Goal: Information Seeking & Learning: Understand process/instructions

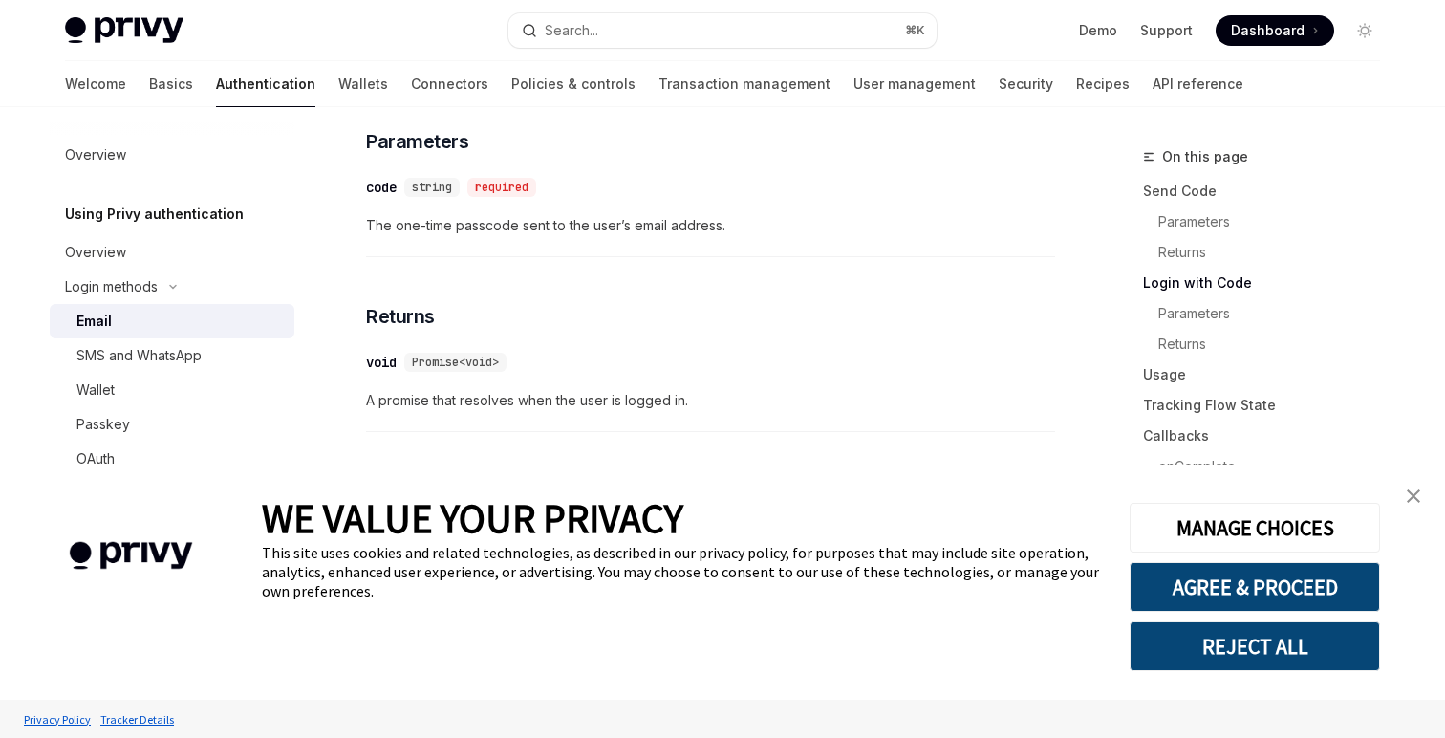
scroll to position [1892, 0]
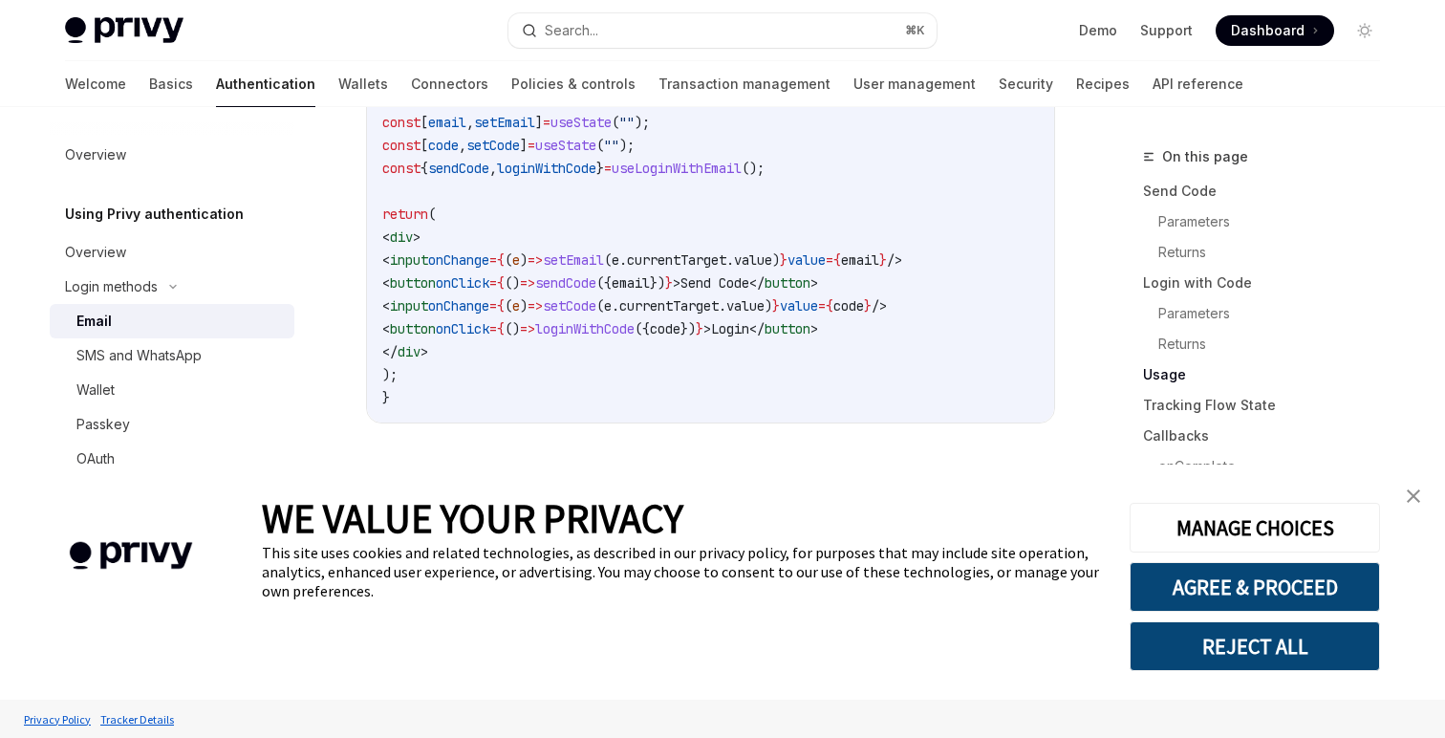
click at [1409, 498] on img "close banner" at bounding box center [1413, 495] width 13 height 13
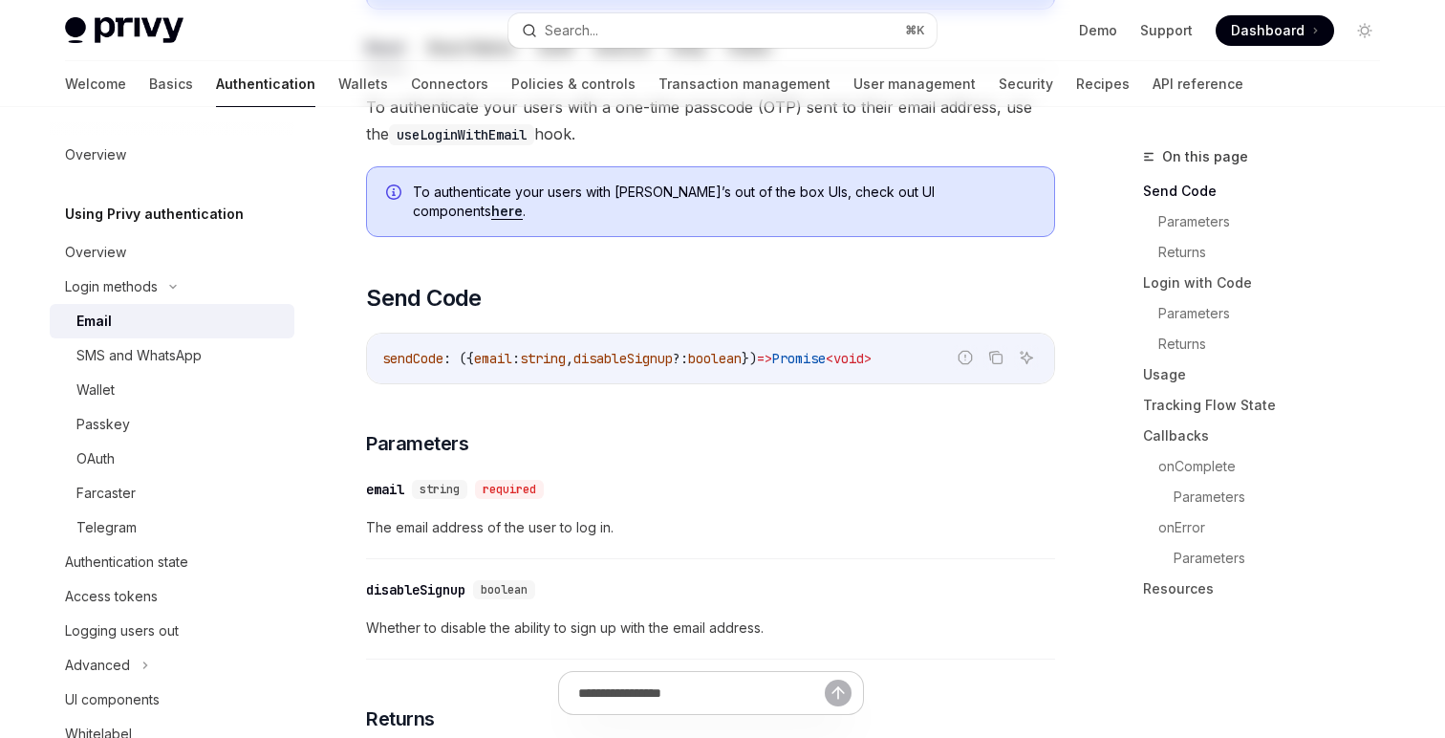
scroll to position [0, 0]
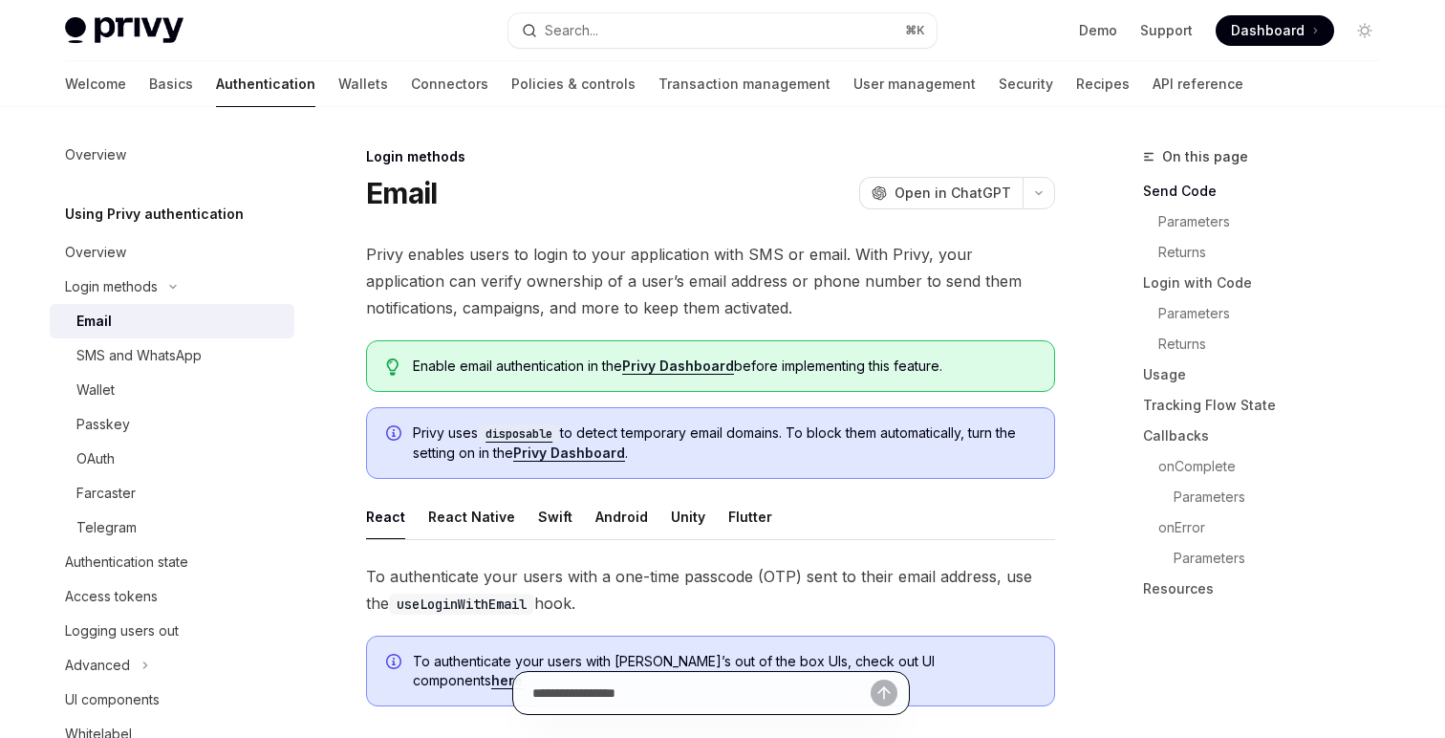
click at [671, 697] on input "text" at bounding box center [701, 693] width 338 height 42
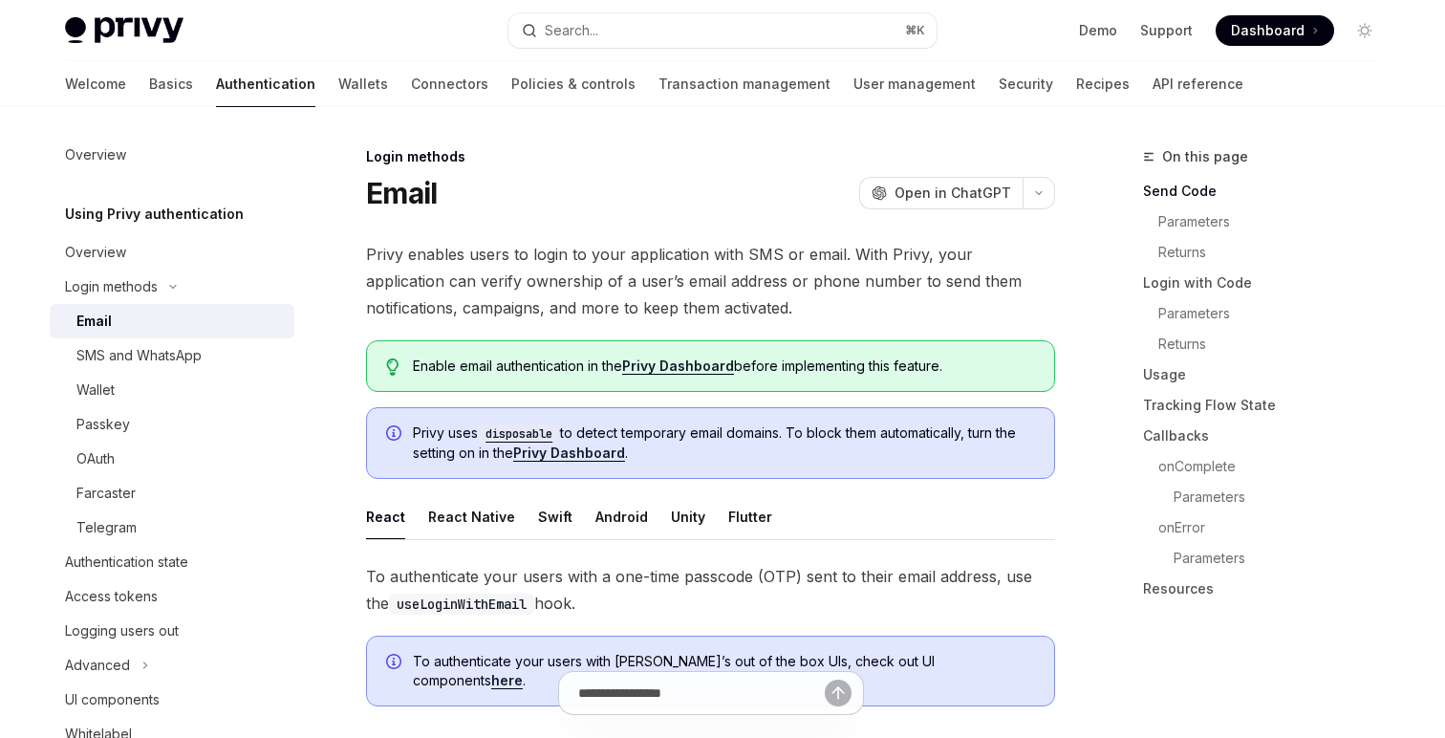
click at [838, 607] on span "To authenticate your users with a one-time passcode (OTP) sent to their email a…" at bounding box center [710, 590] width 689 height 54
click at [702, 681] on input "text" at bounding box center [701, 693] width 259 height 44
click at [680, 695] on input "text" at bounding box center [701, 693] width 259 height 44
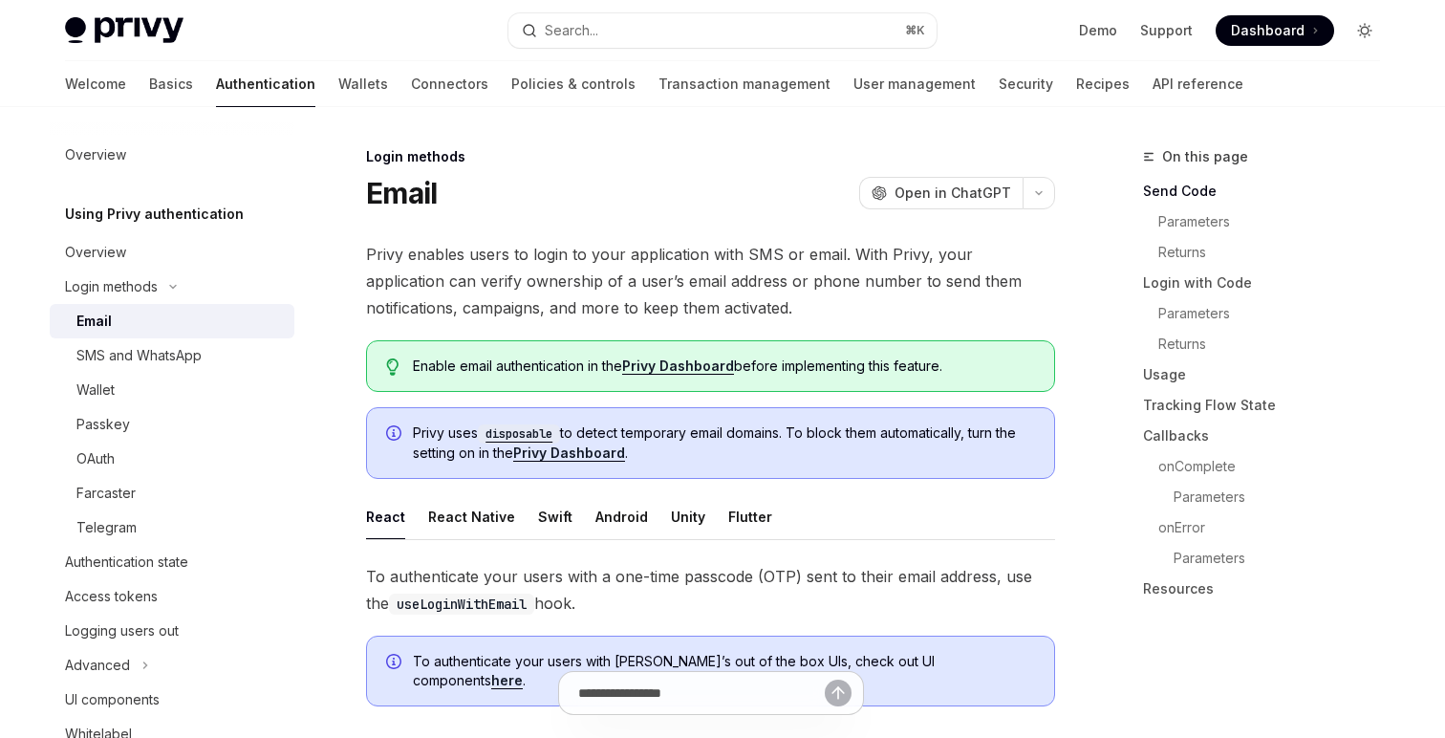
click at [1361, 29] on icon "Toggle dark mode" at bounding box center [1365, 31] width 8 height 8
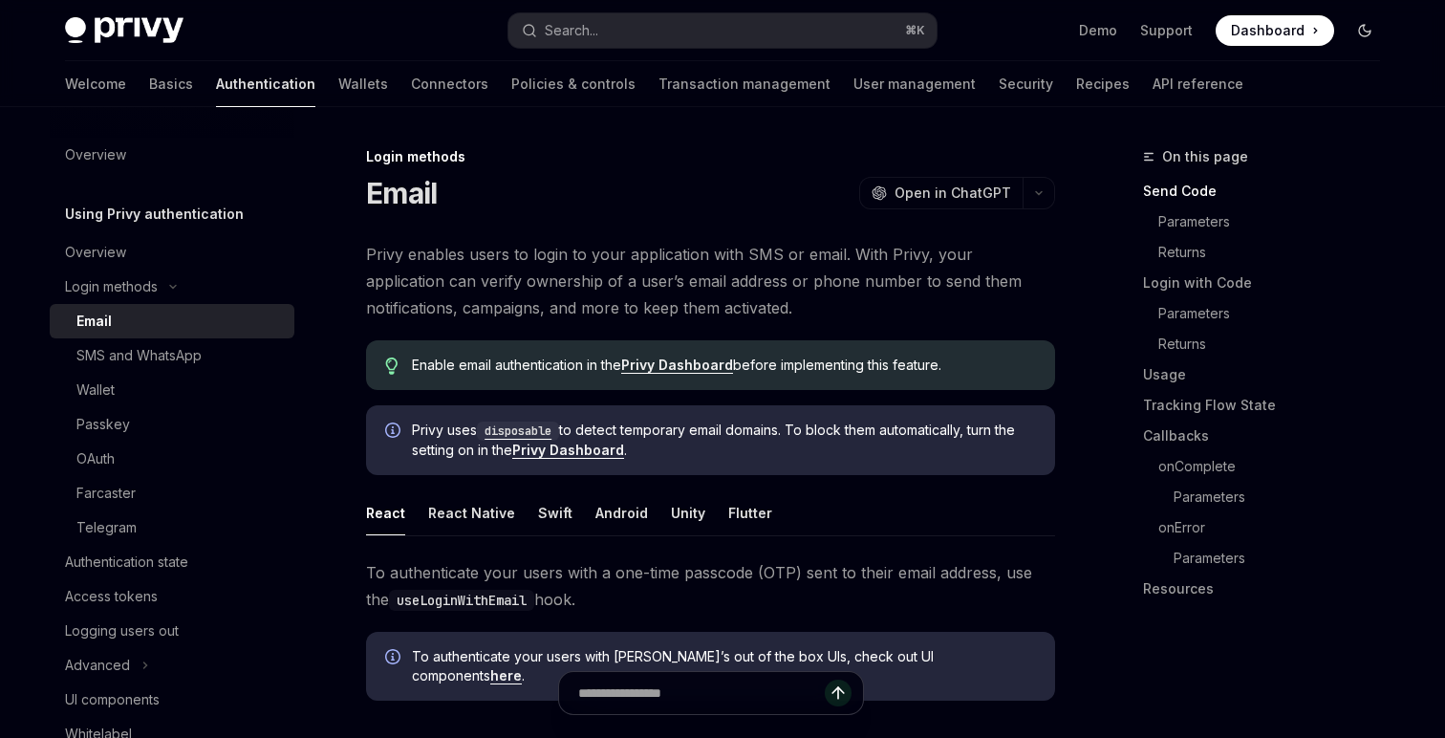
click at [1361, 29] on icon "Toggle dark mode" at bounding box center [1364, 30] width 15 height 15
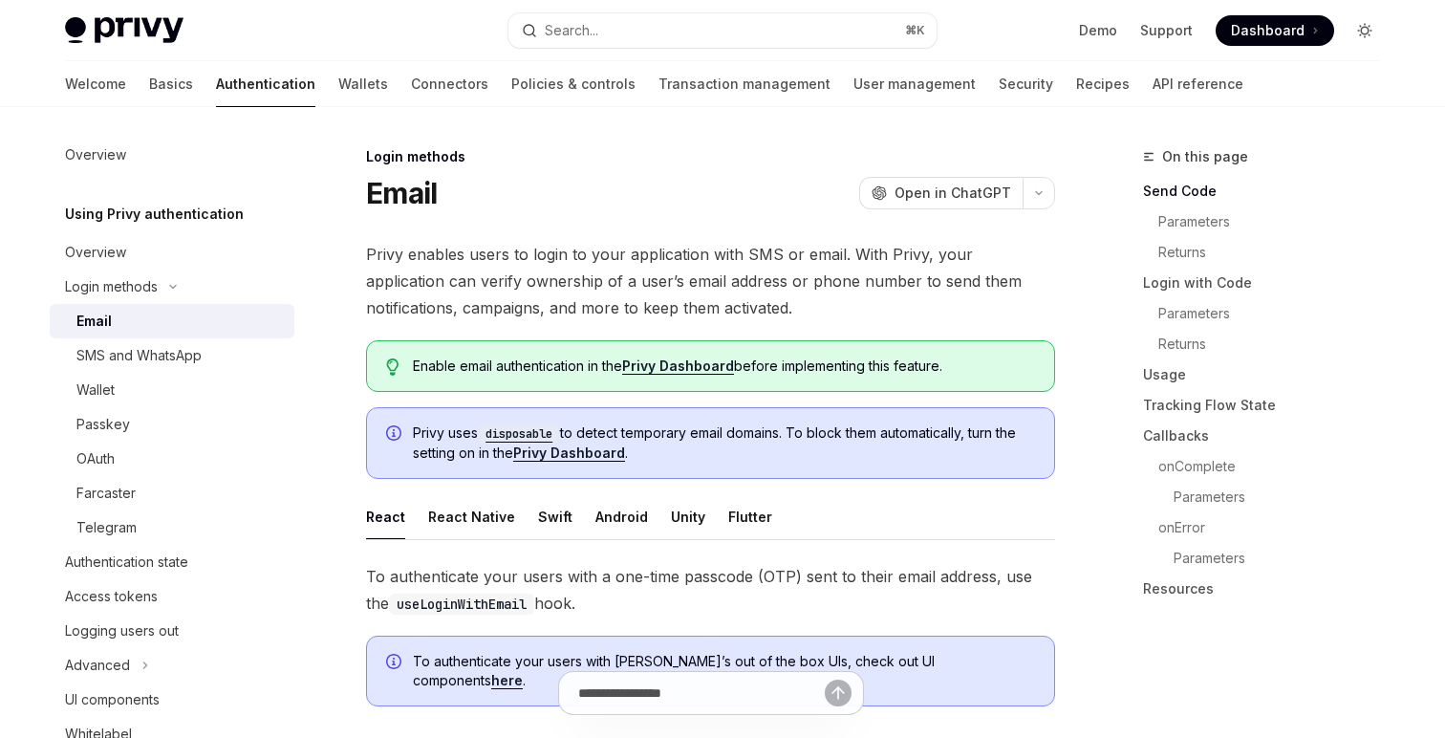
click at [1361, 29] on icon "Toggle dark mode" at bounding box center [1365, 31] width 8 height 8
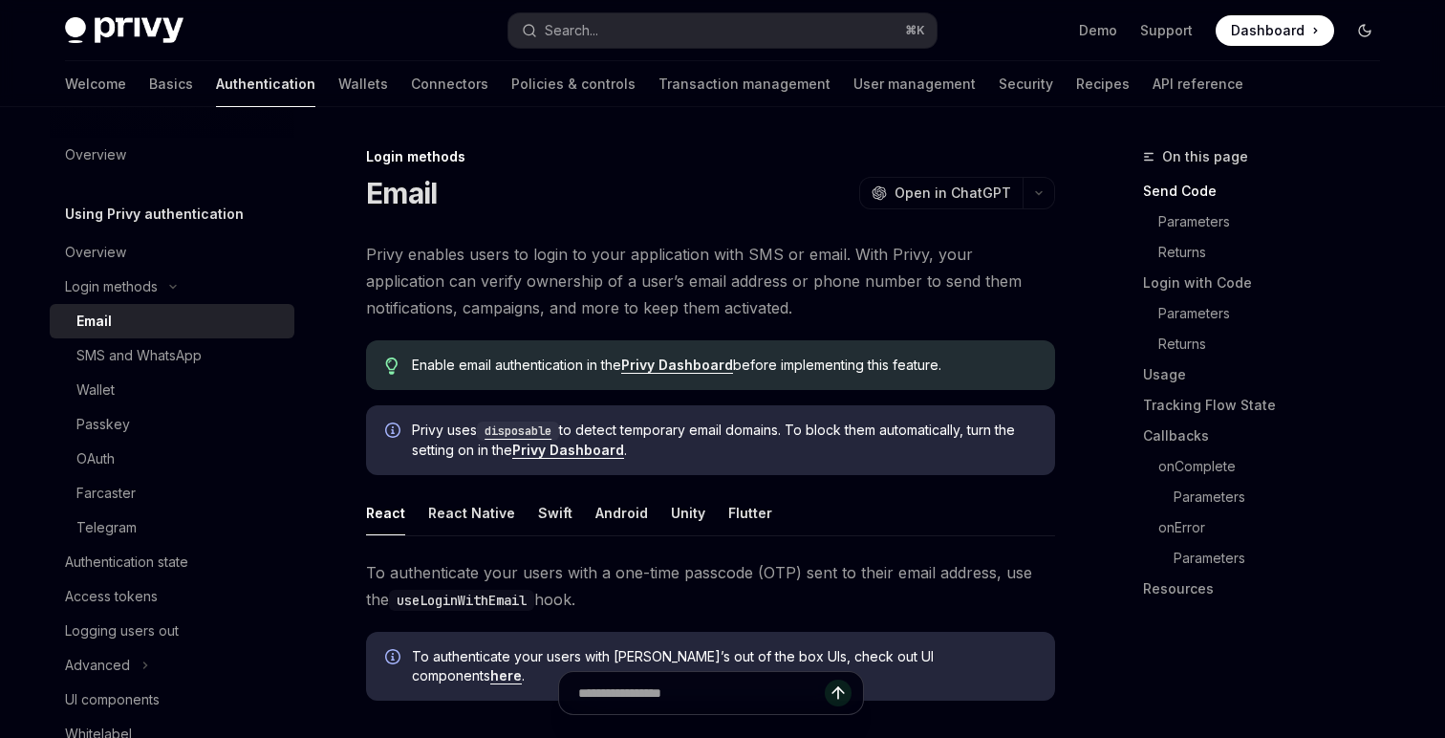
click at [1361, 29] on icon "Toggle dark mode" at bounding box center [1364, 30] width 15 height 15
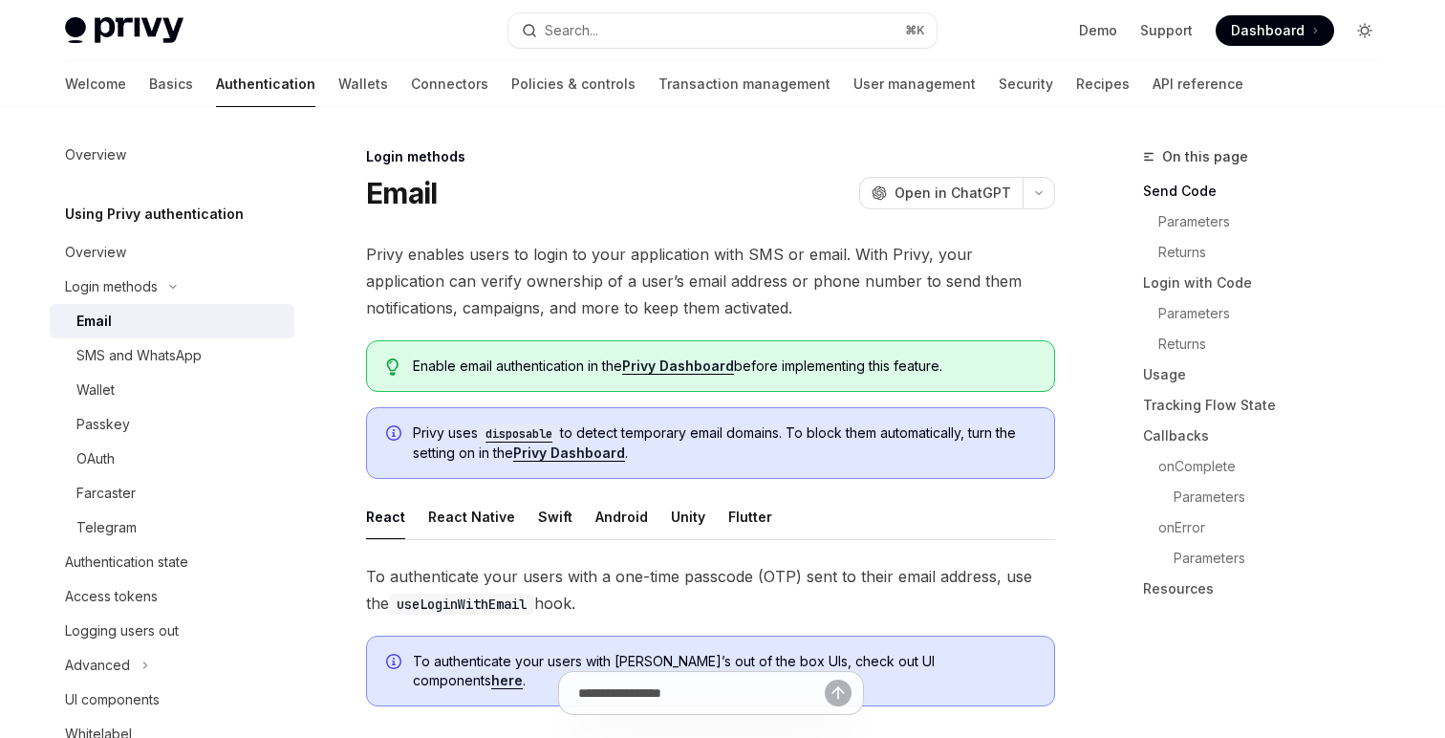
click at [1361, 29] on icon "Toggle dark mode" at bounding box center [1365, 31] width 8 height 8
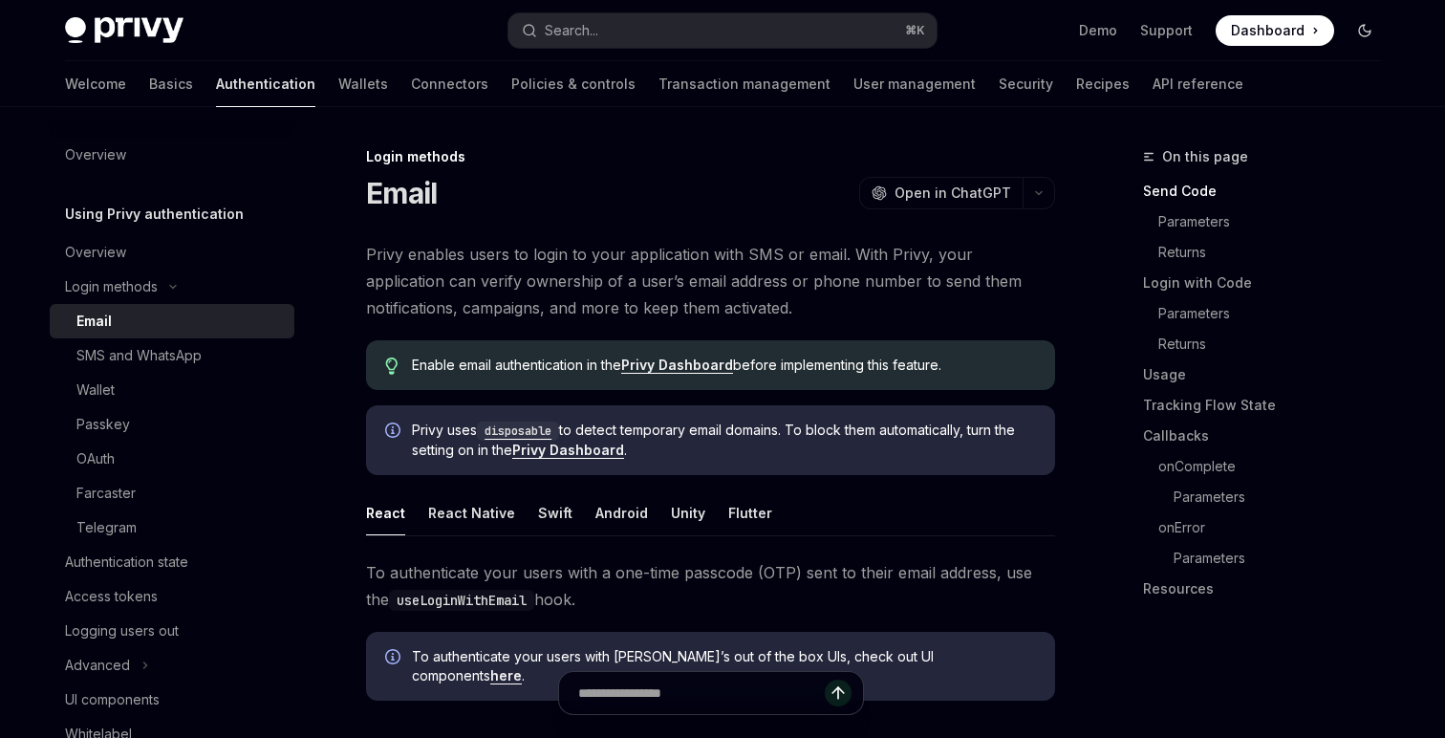
click at [1365, 29] on icon "Toggle dark mode" at bounding box center [1364, 30] width 15 height 15
type textarea "*"
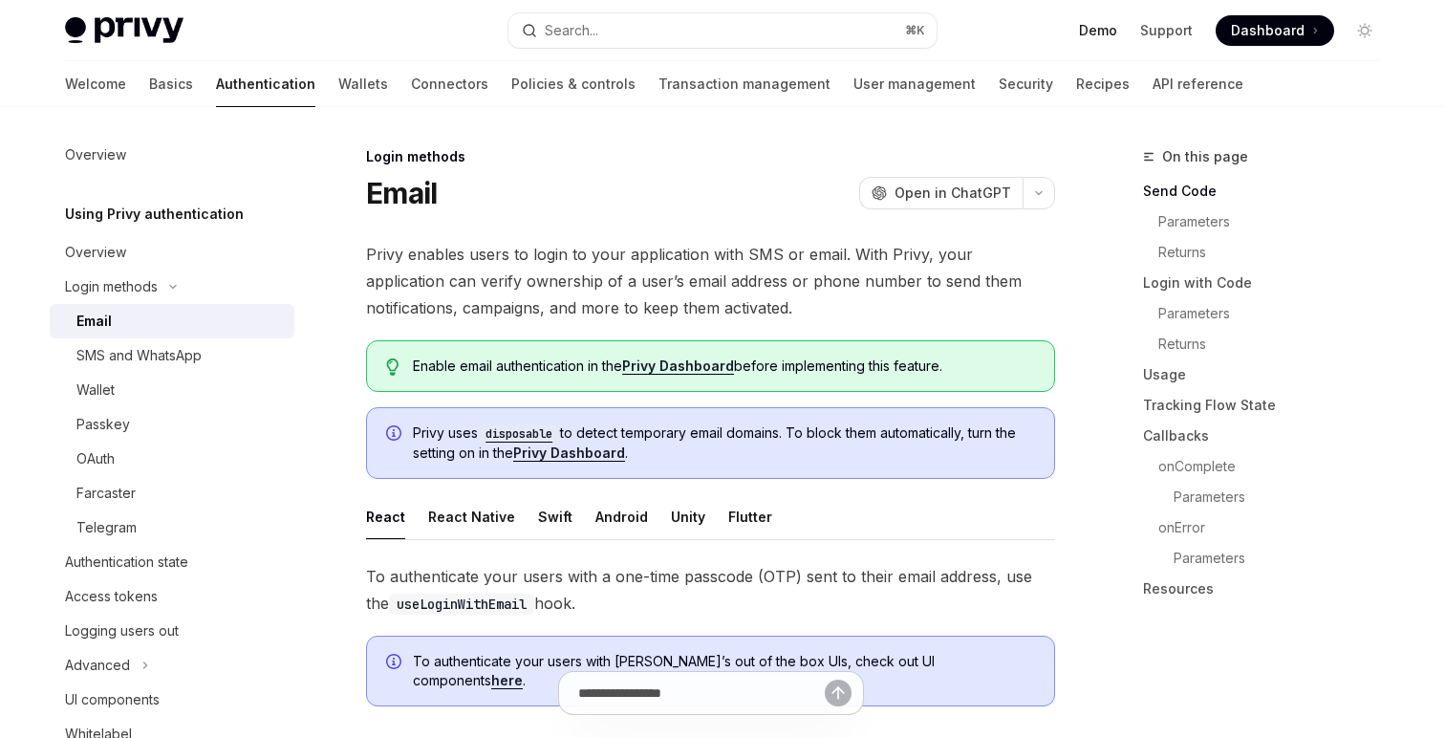
click at [1096, 27] on link "Demo" at bounding box center [1098, 30] width 38 height 19
